Goal: Use online tool/utility: Utilize a website feature to perform a specific function

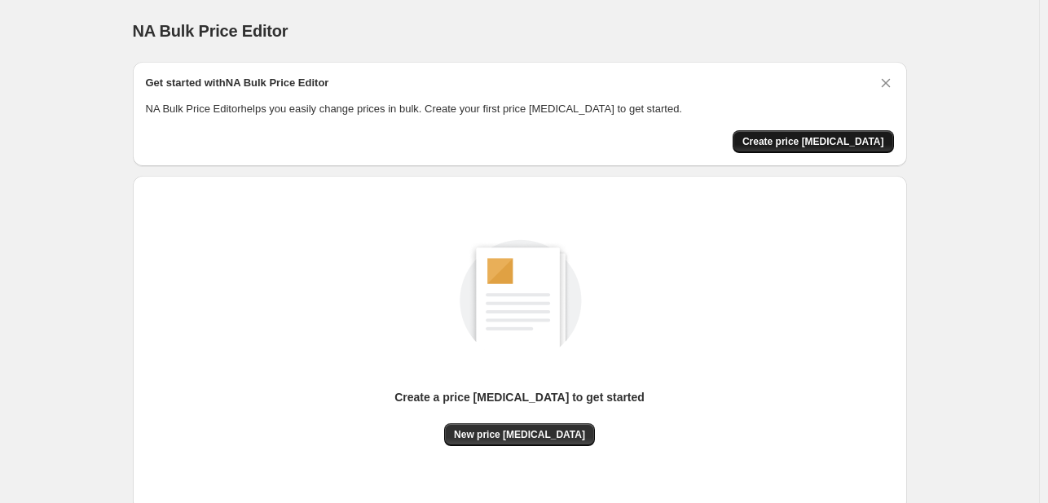
click at [815, 144] on span "Create price [MEDICAL_DATA]" at bounding box center [813, 141] width 142 height 13
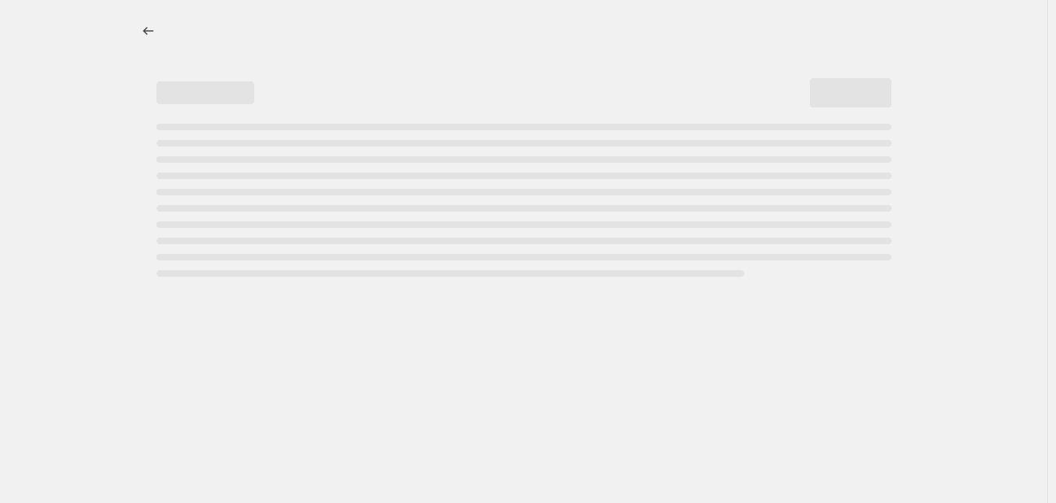
select select "percentage"
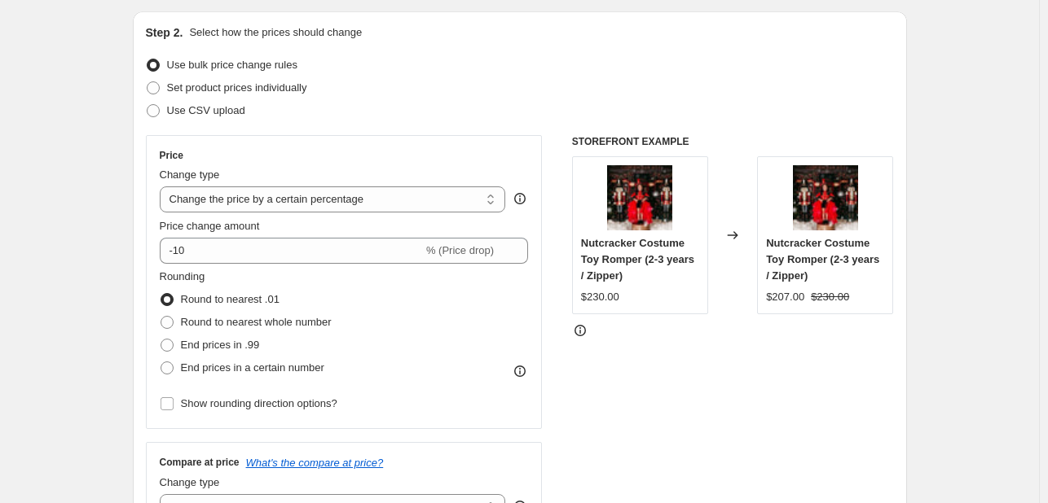
scroll to position [165, 0]
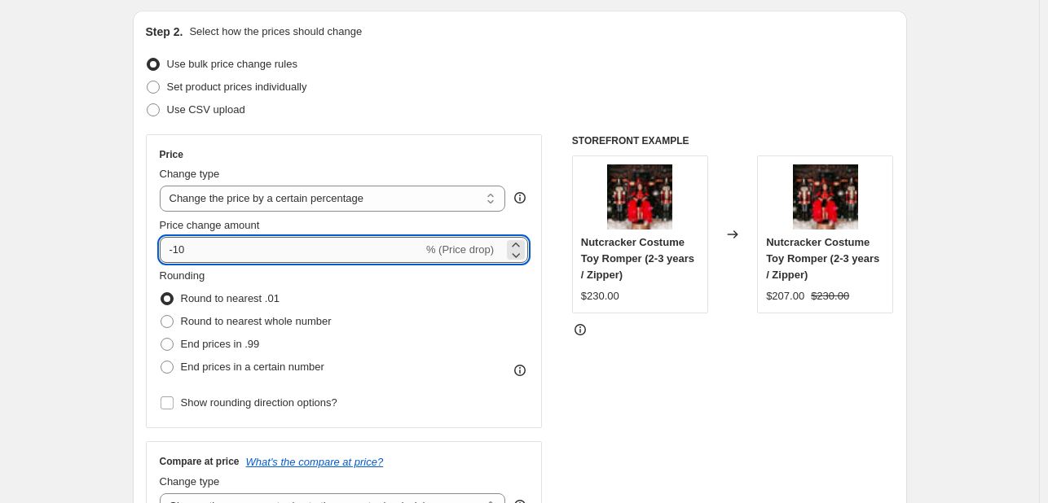
click at [288, 248] on input "-10" at bounding box center [291, 250] width 263 height 26
type input "25"
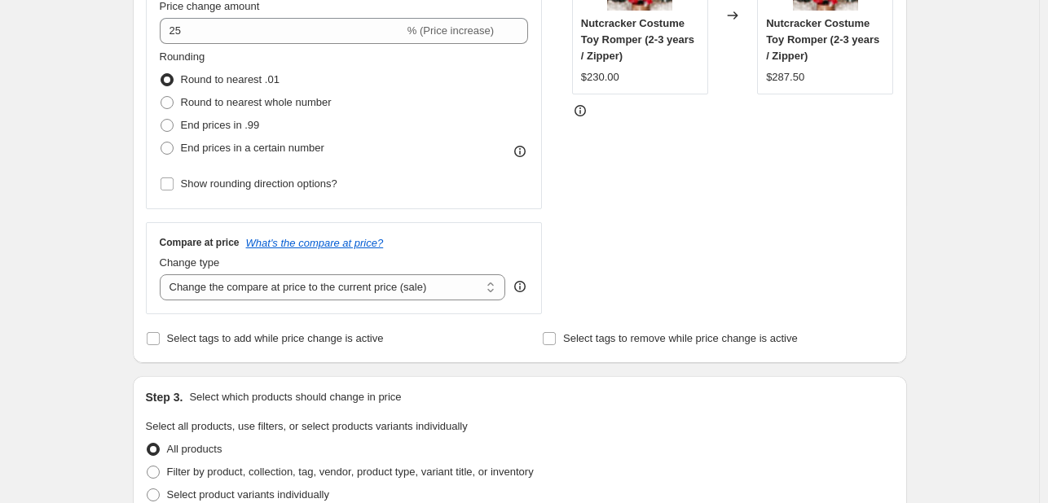
scroll to position [384, 0]
click at [213, 108] on span "Round to nearest whole number" at bounding box center [256, 102] width 151 height 12
click at [161, 97] on input "Round to nearest whole number" at bounding box center [160, 96] width 1 height 1
radio input "true"
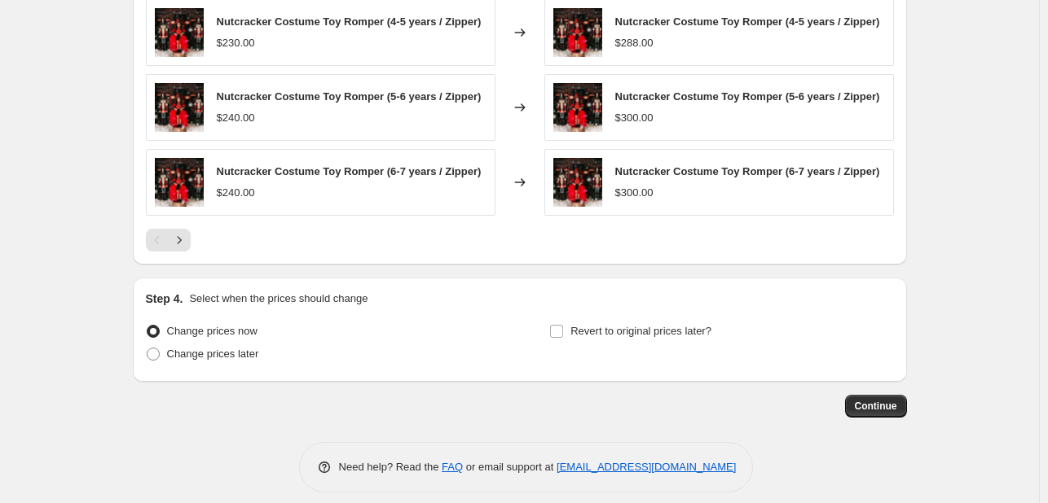
scroll to position [1124, 0]
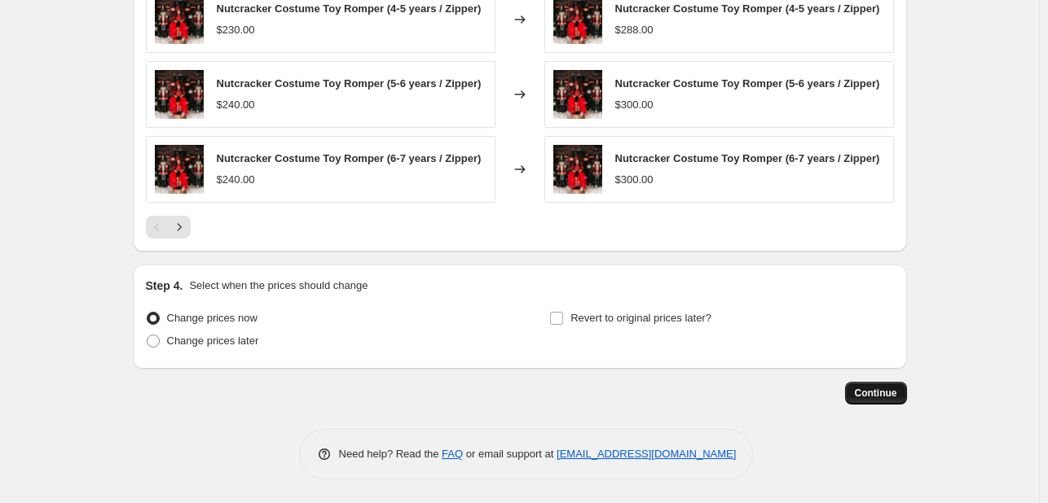
click at [873, 391] on span "Continue" at bounding box center [875, 393] width 42 height 13
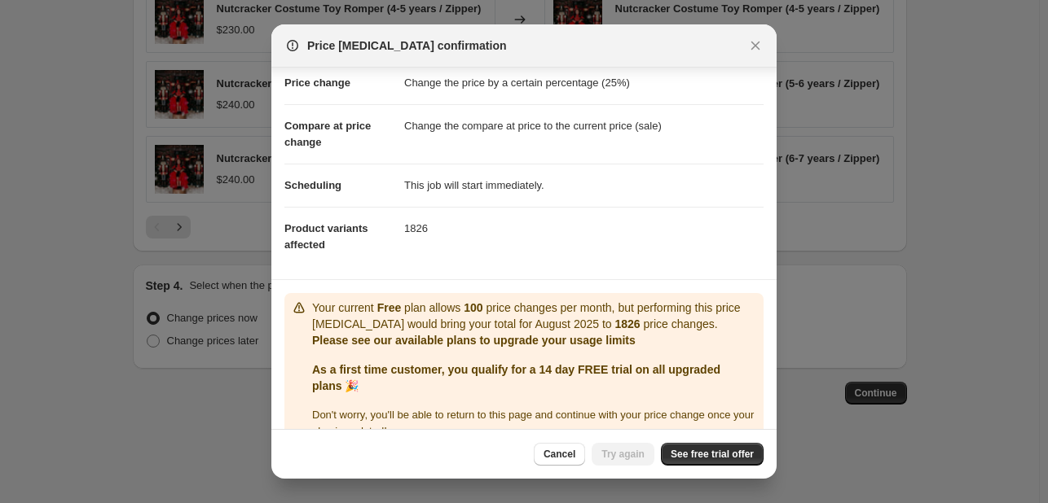
scroll to position [64, 0]
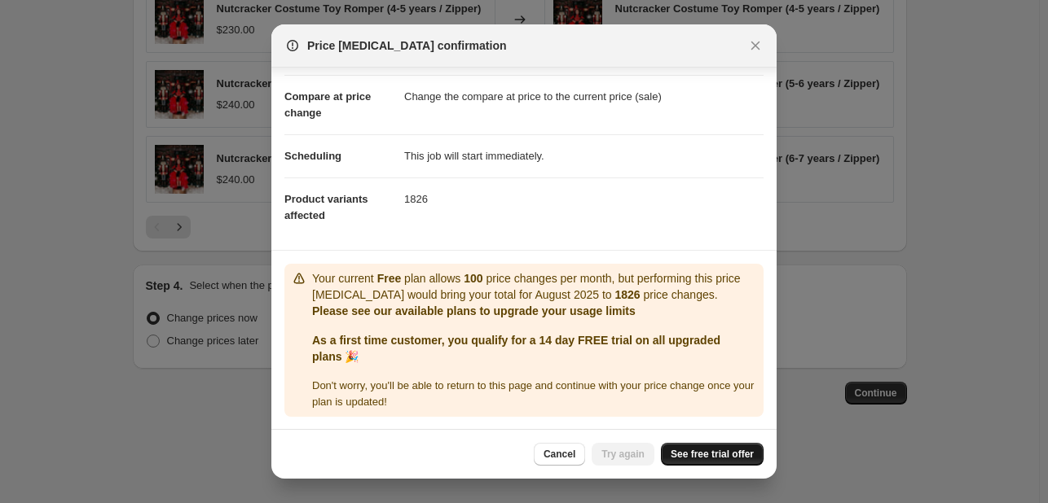
click at [730, 458] on span "See free trial offer" at bounding box center [711, 454] width 83 height 13
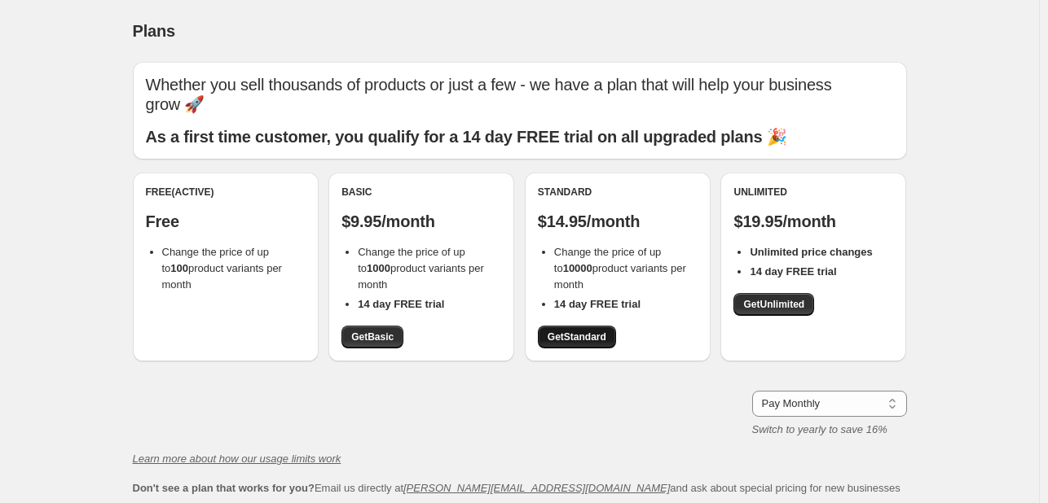
click at [578, 343] on span "Get Standard" at bounding box center [576, 337] width 59 height 13
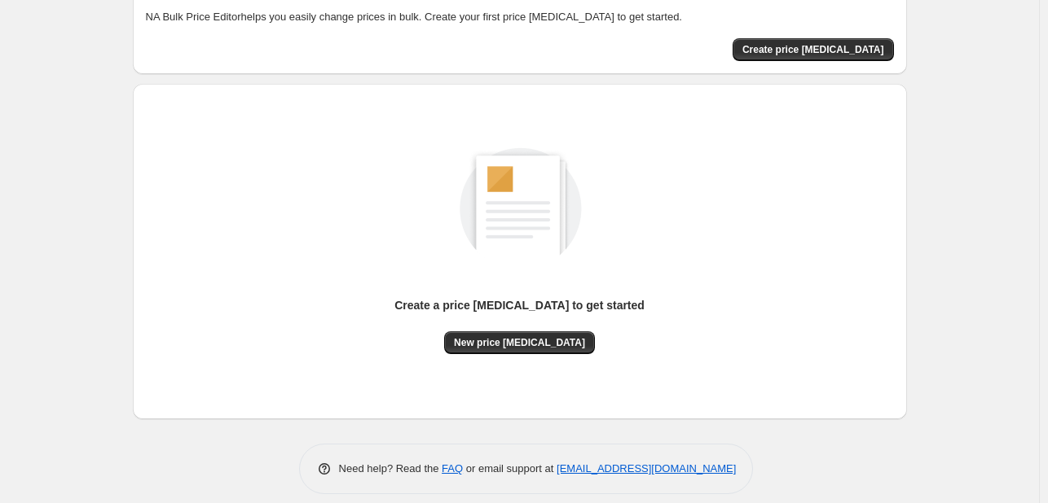
scroll to position [93, 0]
click at [519, 347] on span "New price [MEDICAL_DATA]" at bounding box center [519, 342] width 131 height 13
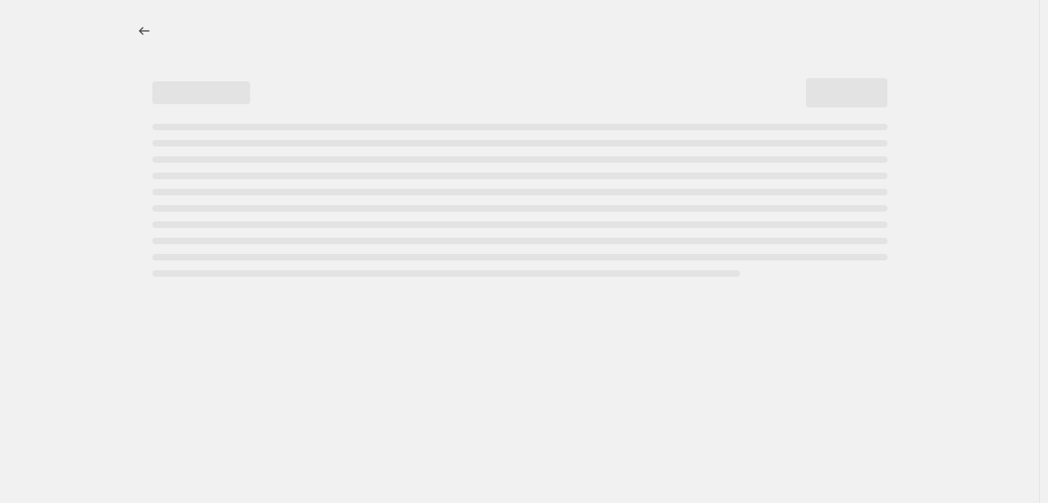
select select "percentage"
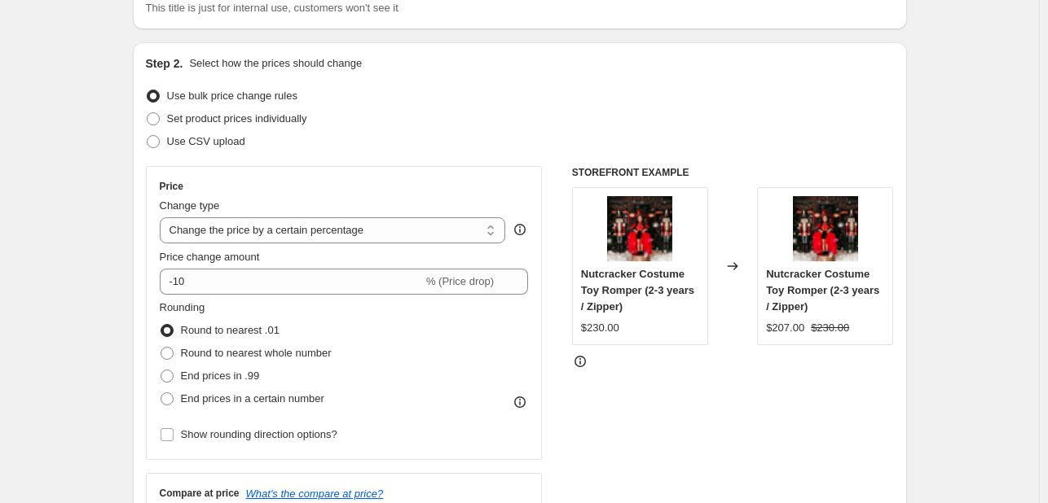
scroll to position [150, 0]
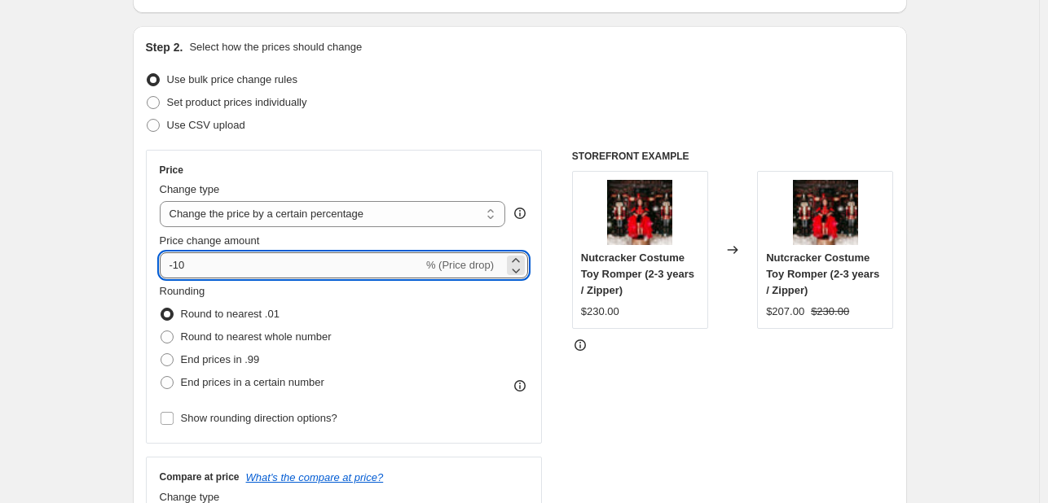
click at [393, 268] on input "-10" at bounding box center [291, 266] width 263 height 26
type input "25"
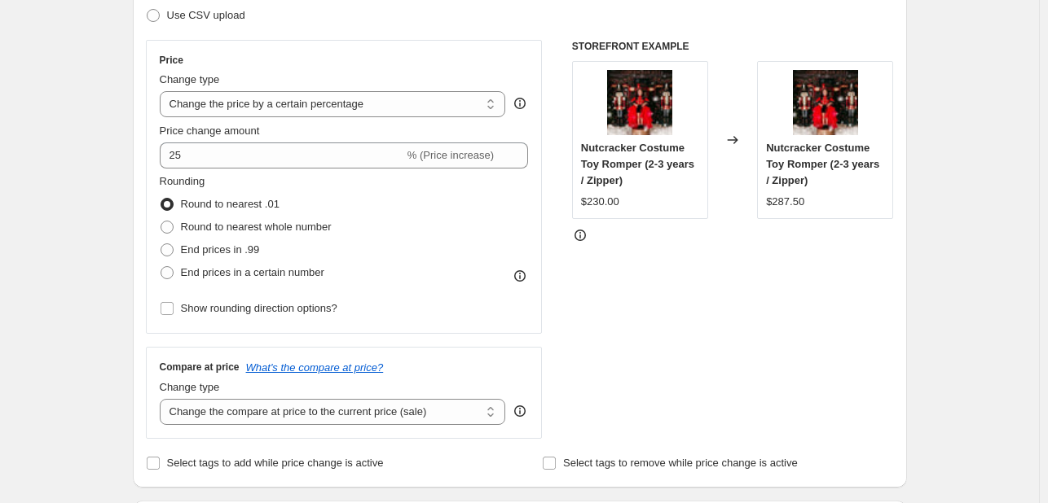
scroll to position [264, 0]
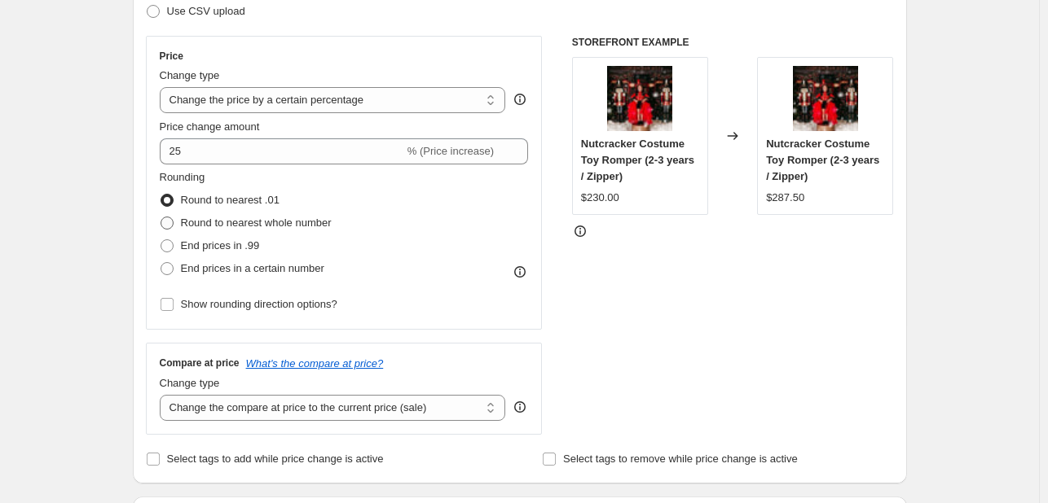
click at [290, 226] on span "Round to nearest whole number" at bounding box center [256, 223] width 151 height 12
click at [161, 217] on input "Round to nearest whole number" at bounding box center [160, 217] width 1 height 1
radio input "true"
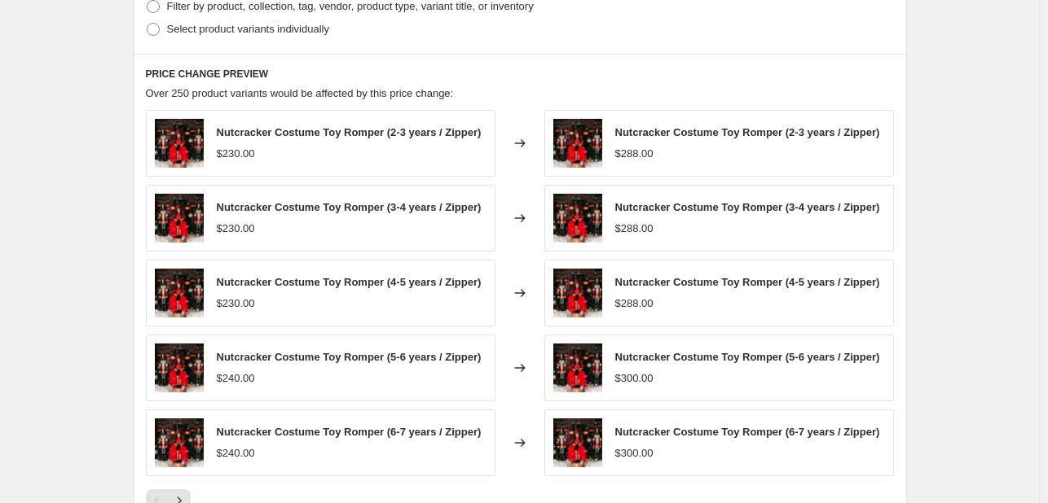
scroll to position [1124, 0]
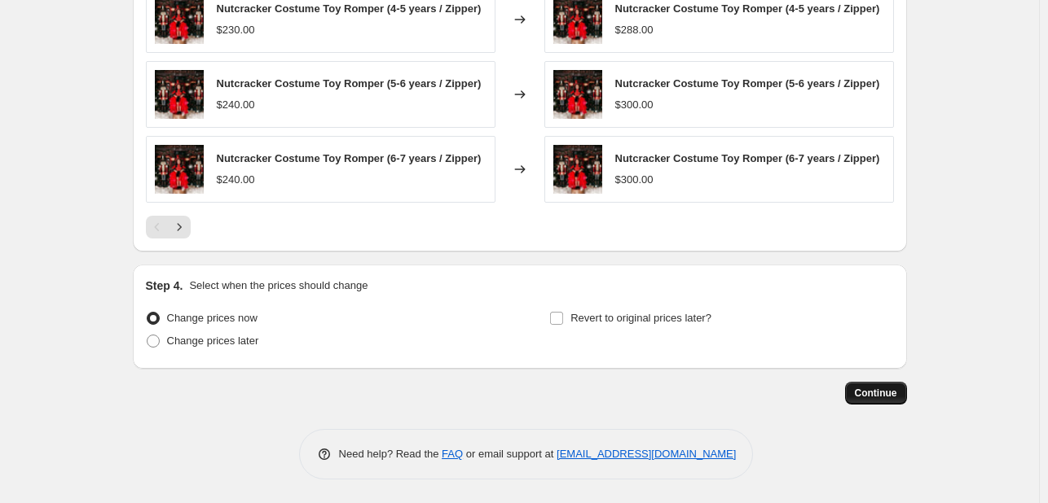
click at [863, 395] on span "Continue" at bounding box center [875, 393] width 42 height 13
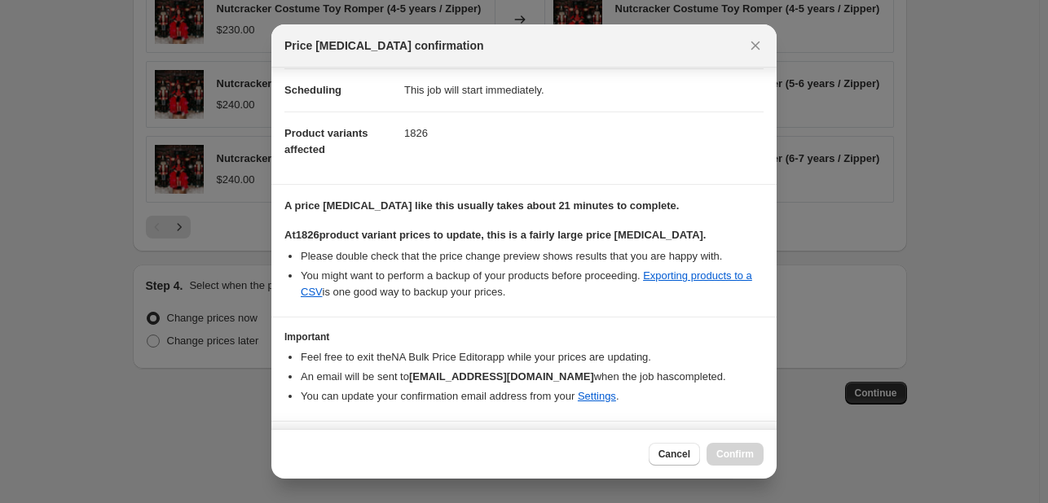
scroll to position [170, 0]
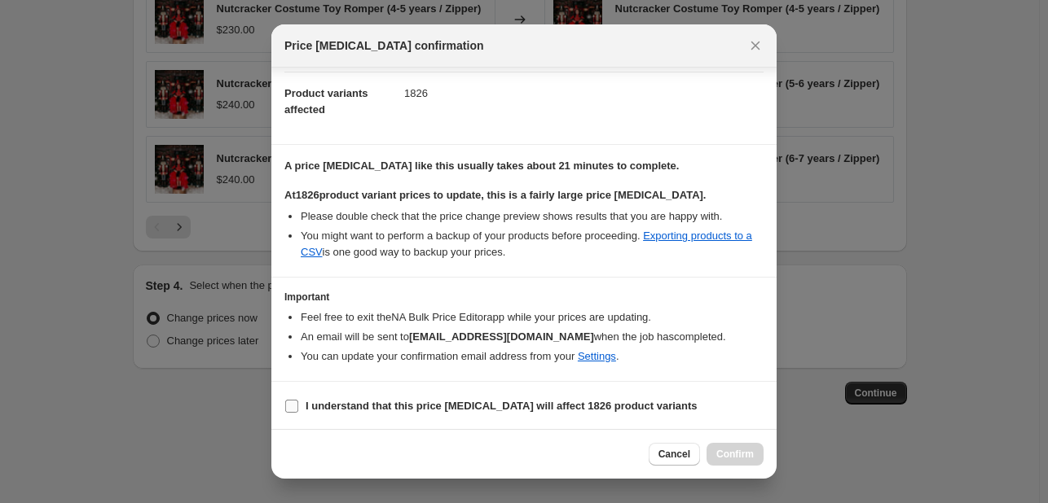
click at [361, 405] on b "I understand that this price change job will affect 1826 product variants" at bounding box center [501, 406] width 392 height 12
click at [298, 405] on input "I understand that this price change job will affect 1826 product variants" at bounding box center [291, 406] width 13 height 13
checkbox input "true"
click at [738, 455] on span "Confirm" at bounding box center [734, 454] width 37 height 13
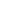
select select "percentage"
